Goal: Information Seeking & Learning: Learn about a topic

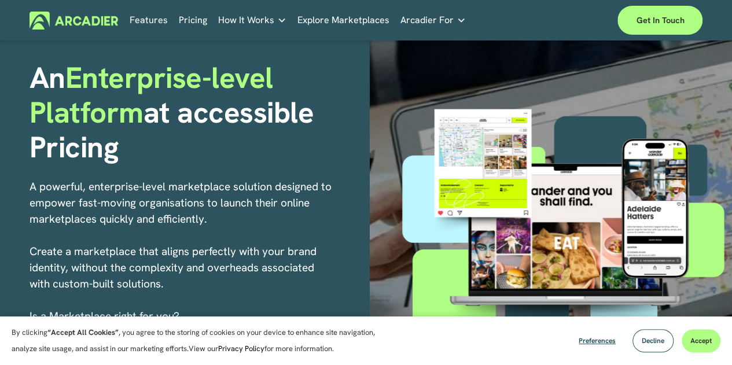
scroll to position [69, 0]
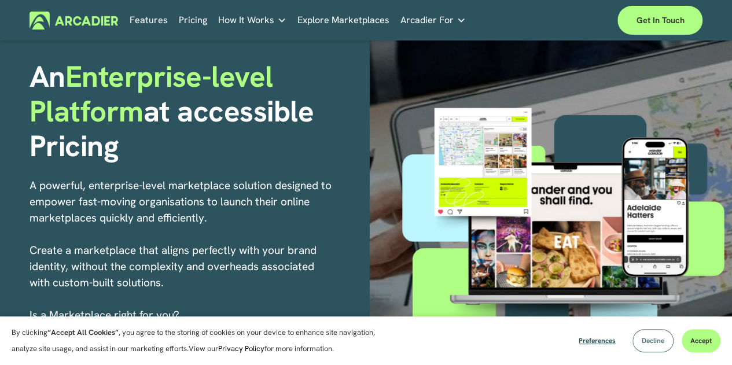
click at [641, 344] on span "Decline" at bounding box center [652, 340] width 23 height 9
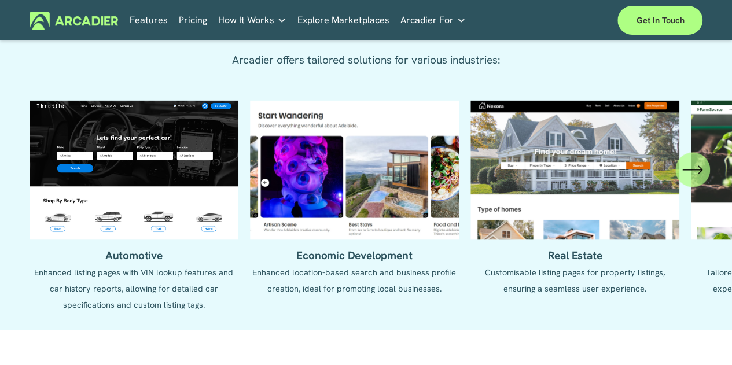
scroll to position [995, 0]
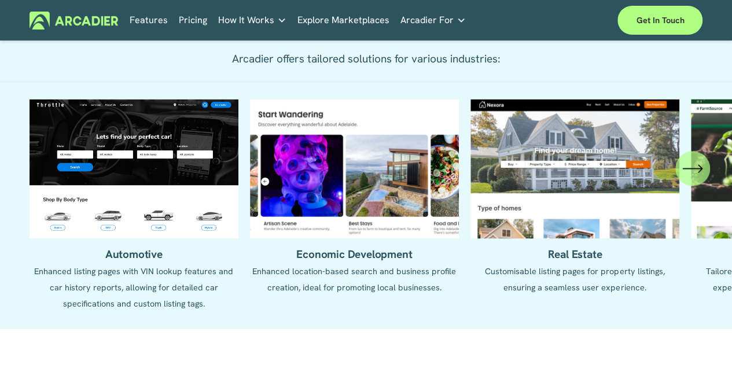
click at [688, 179] on icon "\a \a \a Next\a \a" at bounding box center [692, 168] width 21 height 21
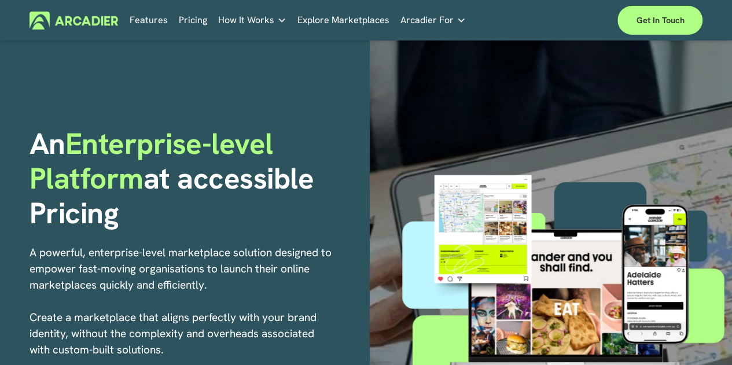
scroll to position [0, 0]
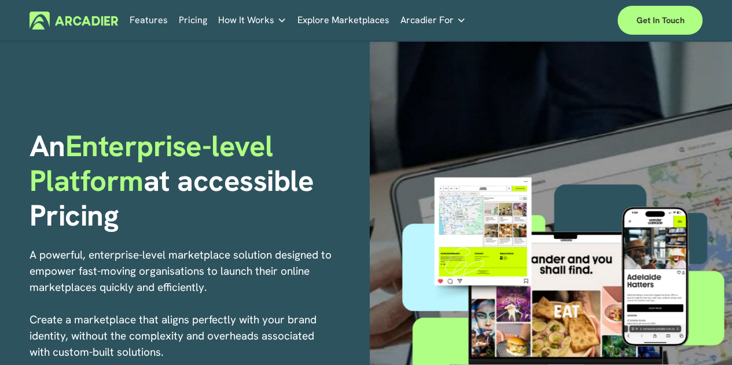
click at [197, 25] on link "Pricing" at bounding box center [193, 21] width 28 height 18
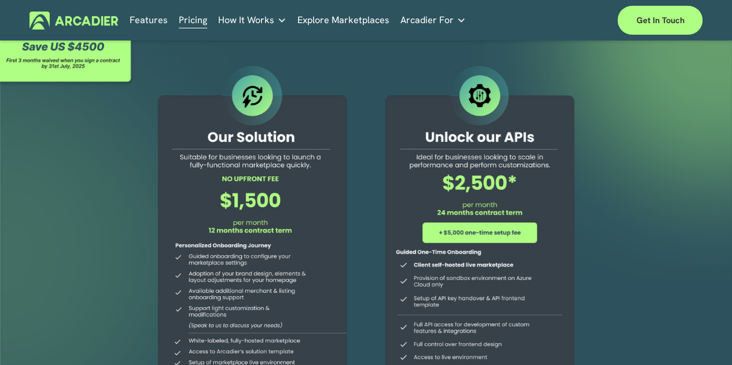
scroll to position [46, 0]
